Goal: Task Accomplishment & Management: Manage account settings

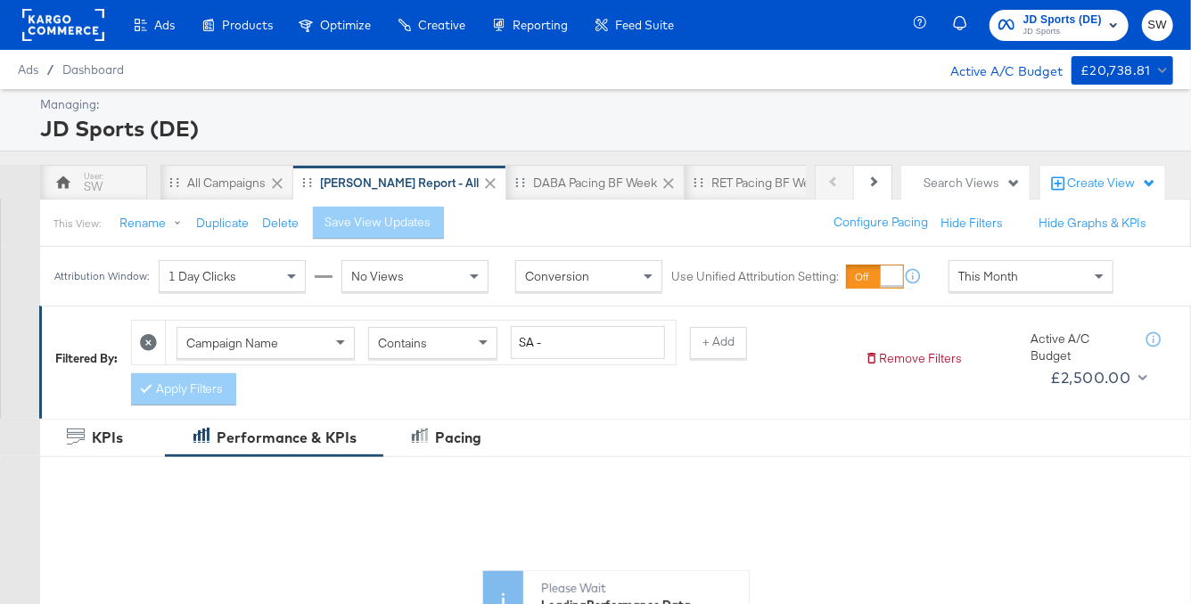
click at [105, 26] on div "Ads Ads Dashboard Main dashboard for Media Buying. New Campaign Create a new ca…" at bounding box center [343, 25] width 687 height 50
click at [86, 29] on rect at bounding box center [63, 25] width 82 height 32
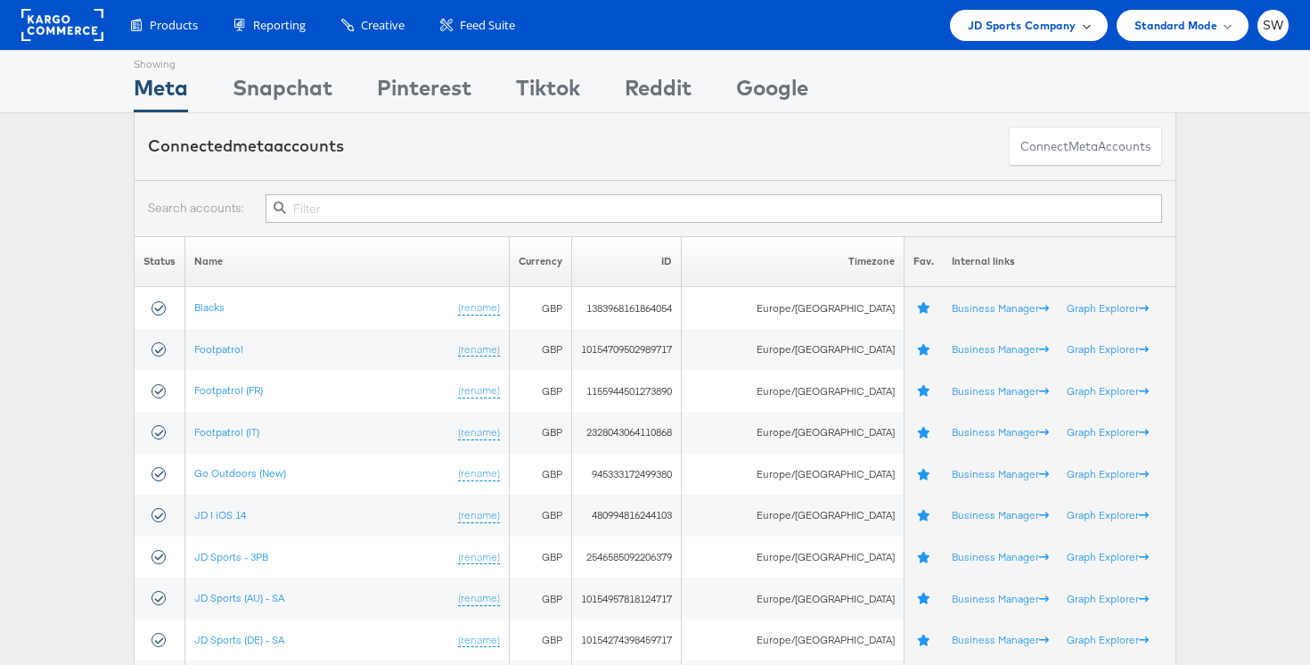
click at [1063, 27] on span "JD Sports Company" at bounding box center [1022, 25] width 109 height 19
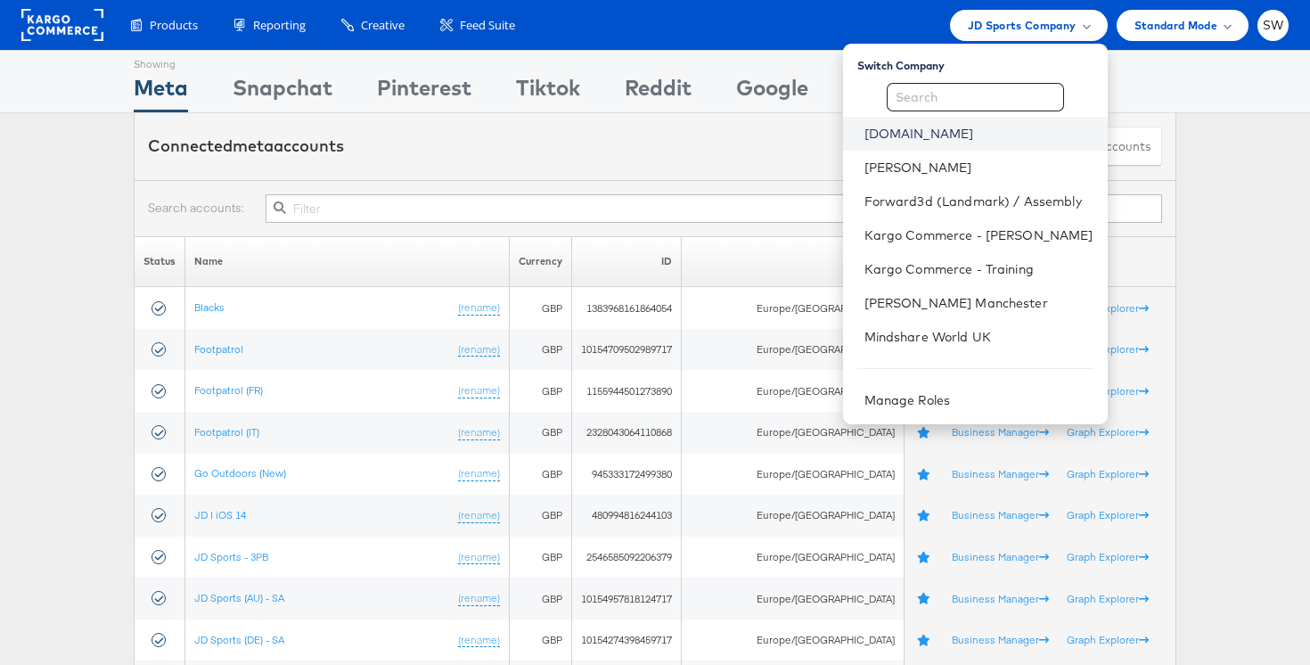
click at [936, 136] on link "ao.com" at bounding box center [978, 134] width 229 height 18
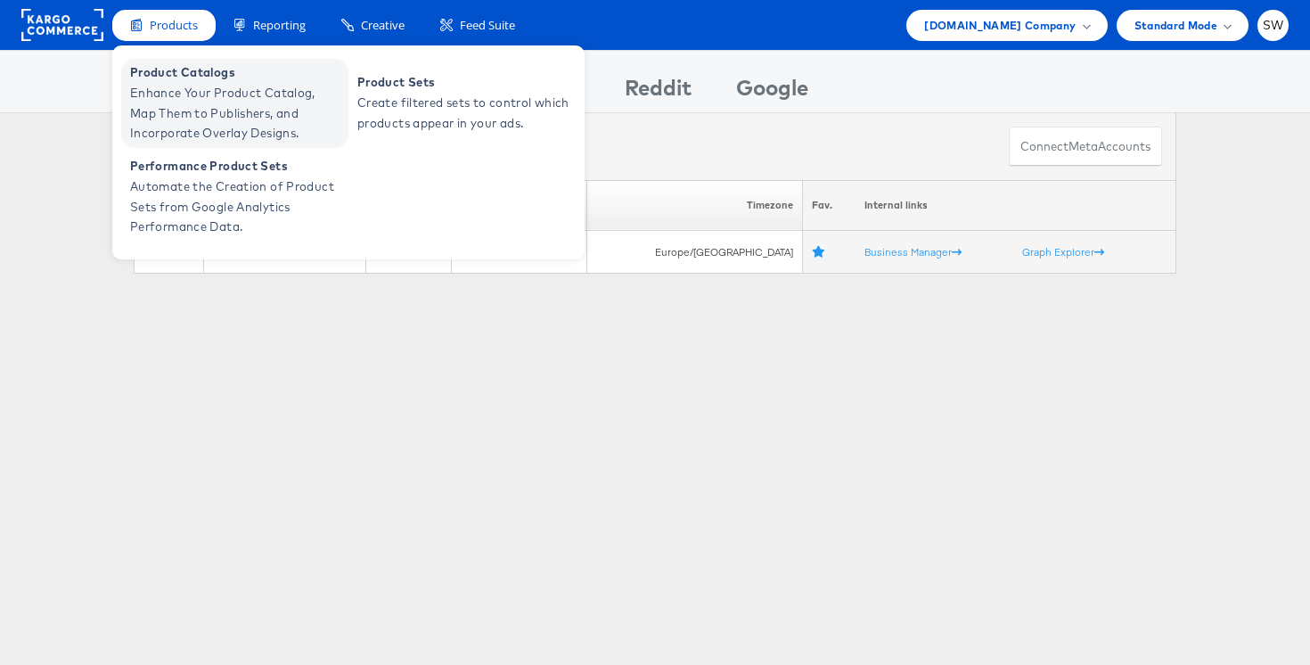
click at [192, 108] on span "Enhance Your Product Catalog, Map Them to Publishers, and Incorporate Overlay D…" at bounding box center [237, 113] width 214 height 61
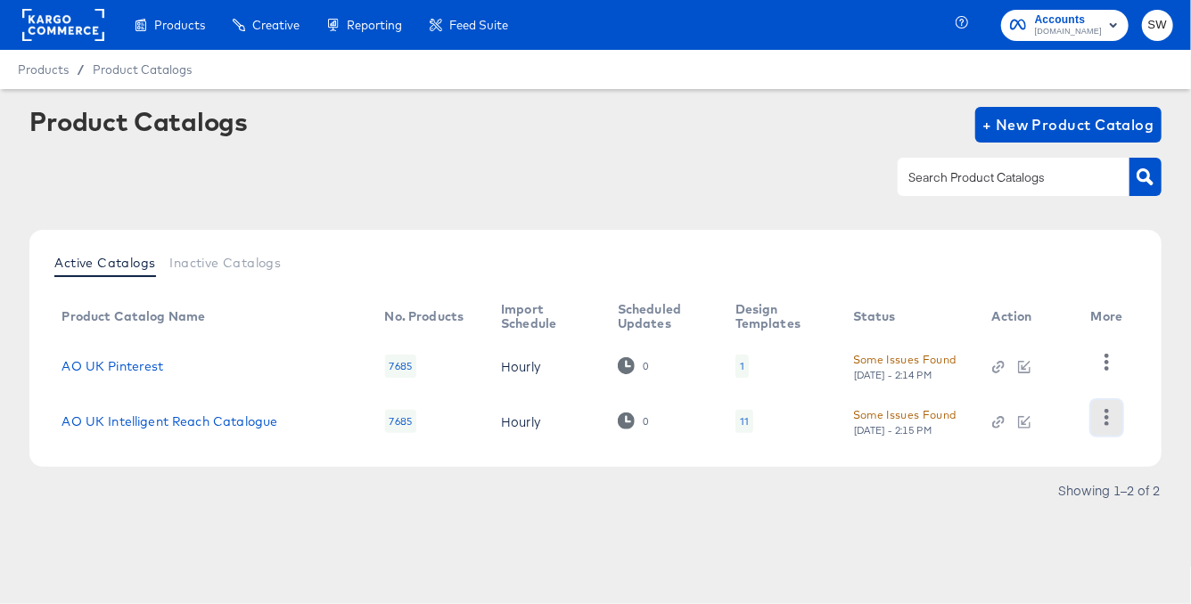
click at [1094, 420] on button "button" at bounding box center [1106, 418] width 31 height 36
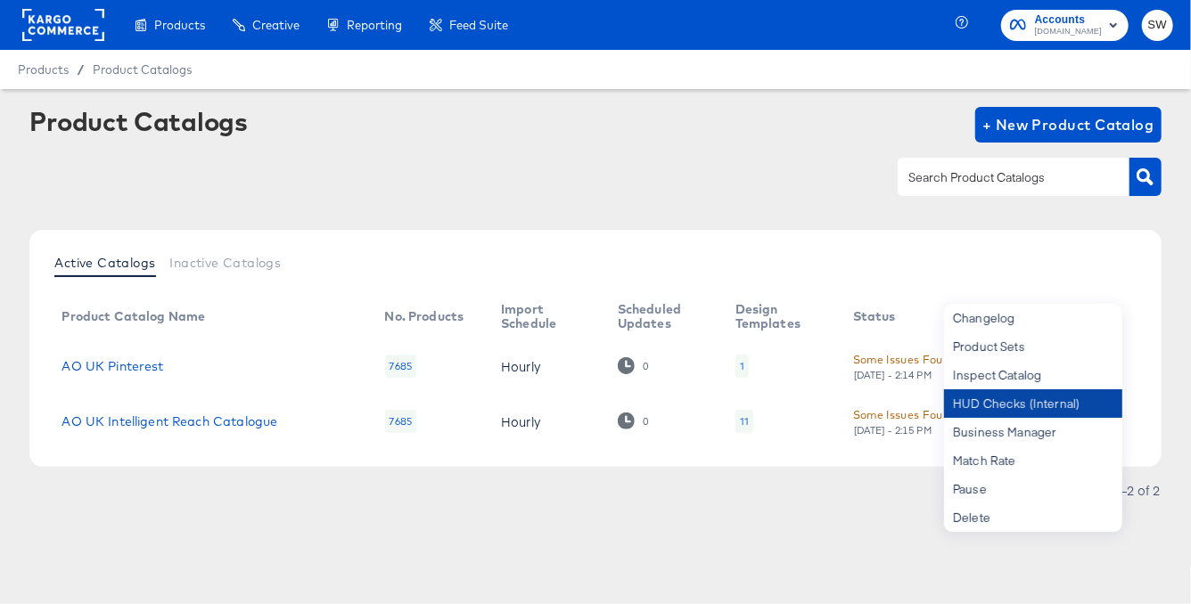
click at [1033, 406] on div "HUD Checks (Internal)" at bounding box center [1033, 403] width 178 height 29
